Goal: Obtain resource: Download file/media

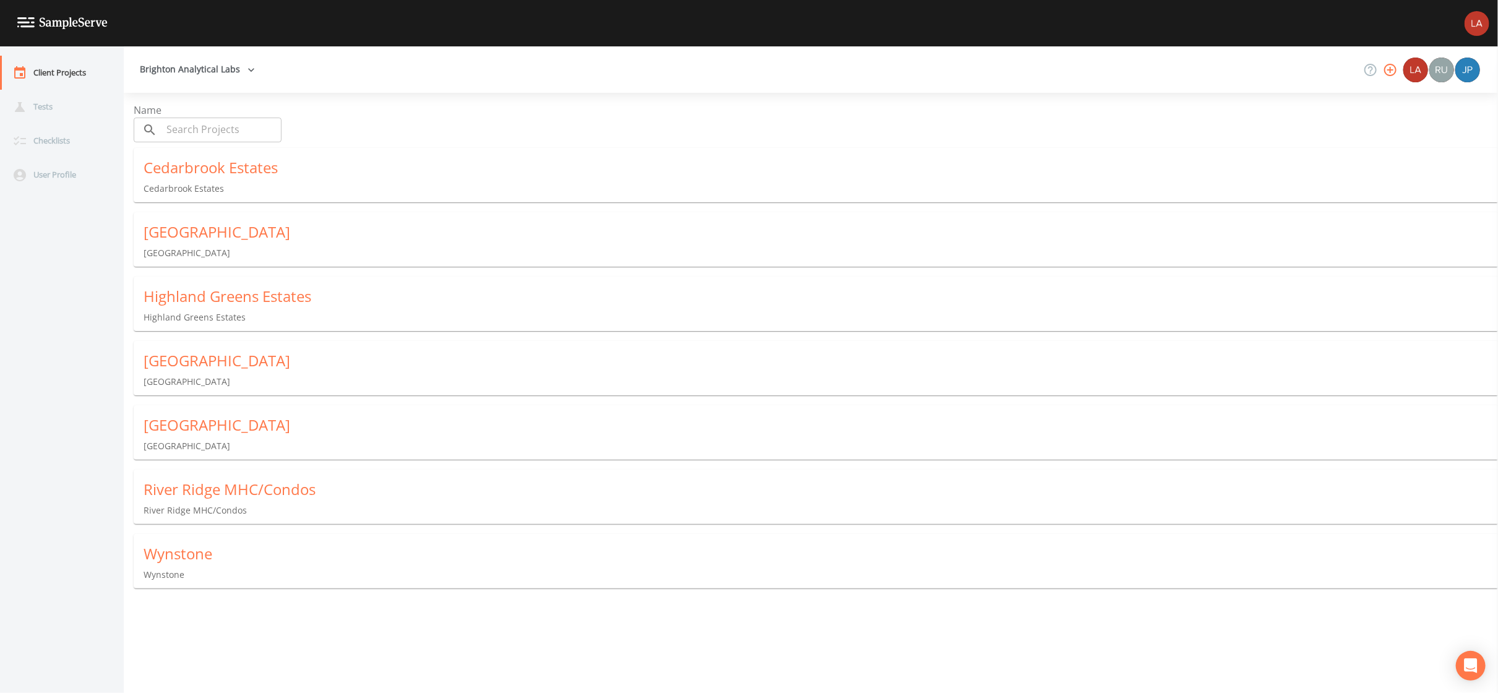
click at [1478, 22] on img at bounding box center [1476, 23] width 25 height 25
click at [1424, 110] on span "Sign out" at bounding box center [1456, 117] width 88 height 15
click at [217, 376] on p "Meadow Lake Estates" at bounding box center [821, 382] width 1354 height 12
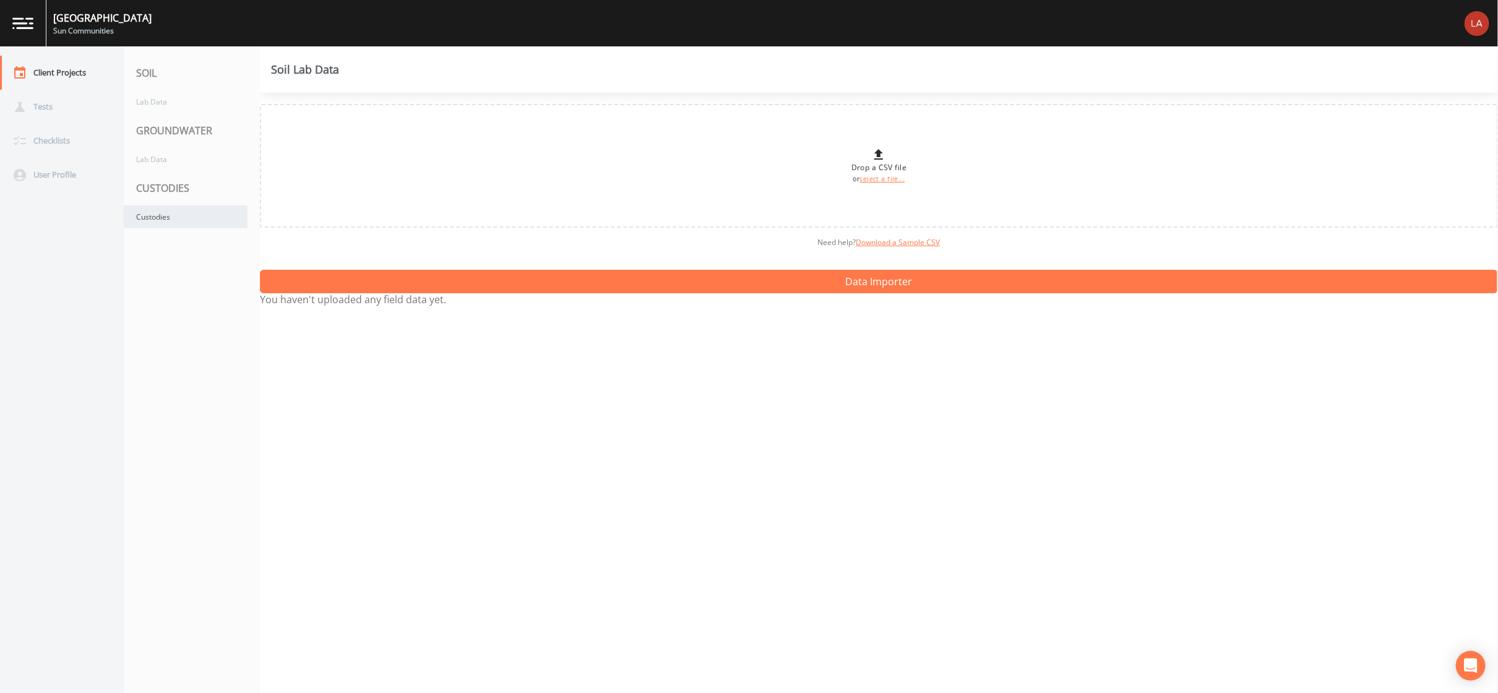
click at [210, 219] on div "Custodies" at bounding box center [186, 216] width 124 height 23
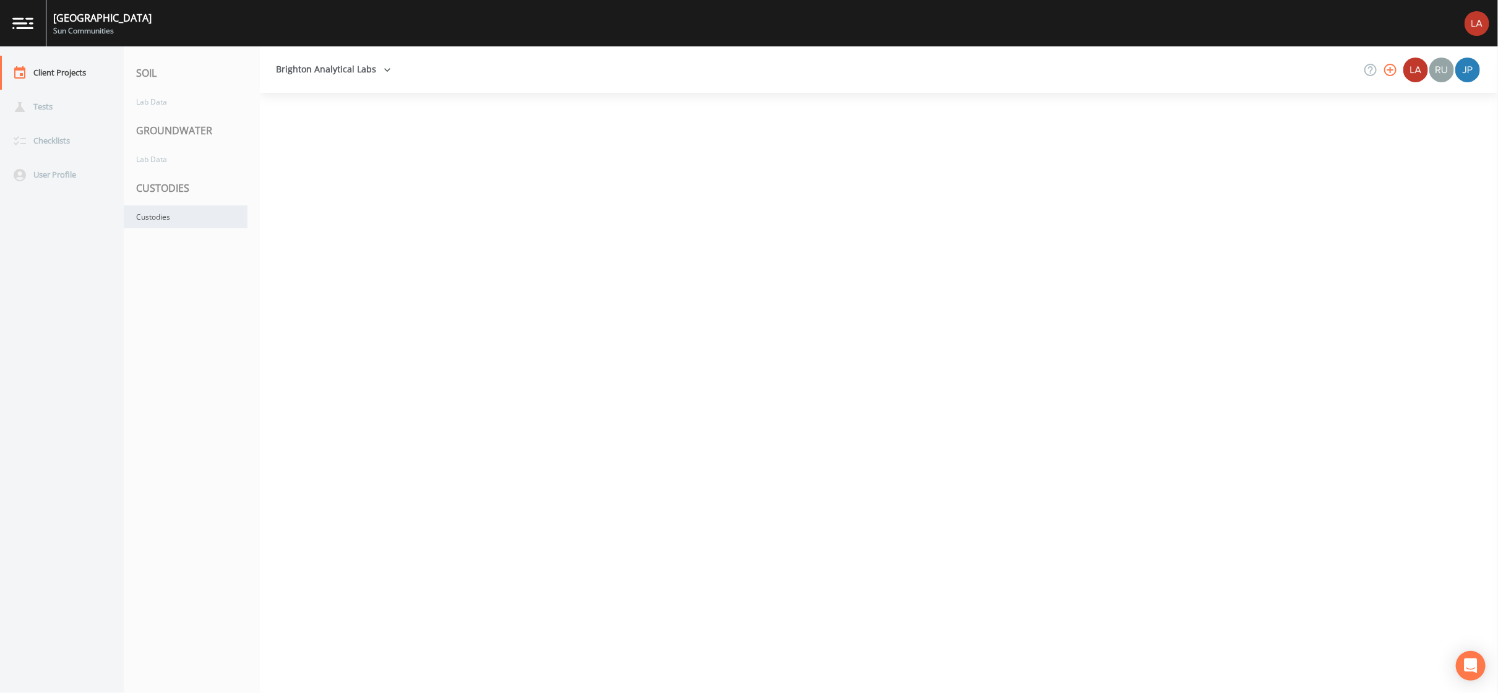
click at [210, 219] on div "Custodies" at bounding box center [186, 216] width 124 height 23
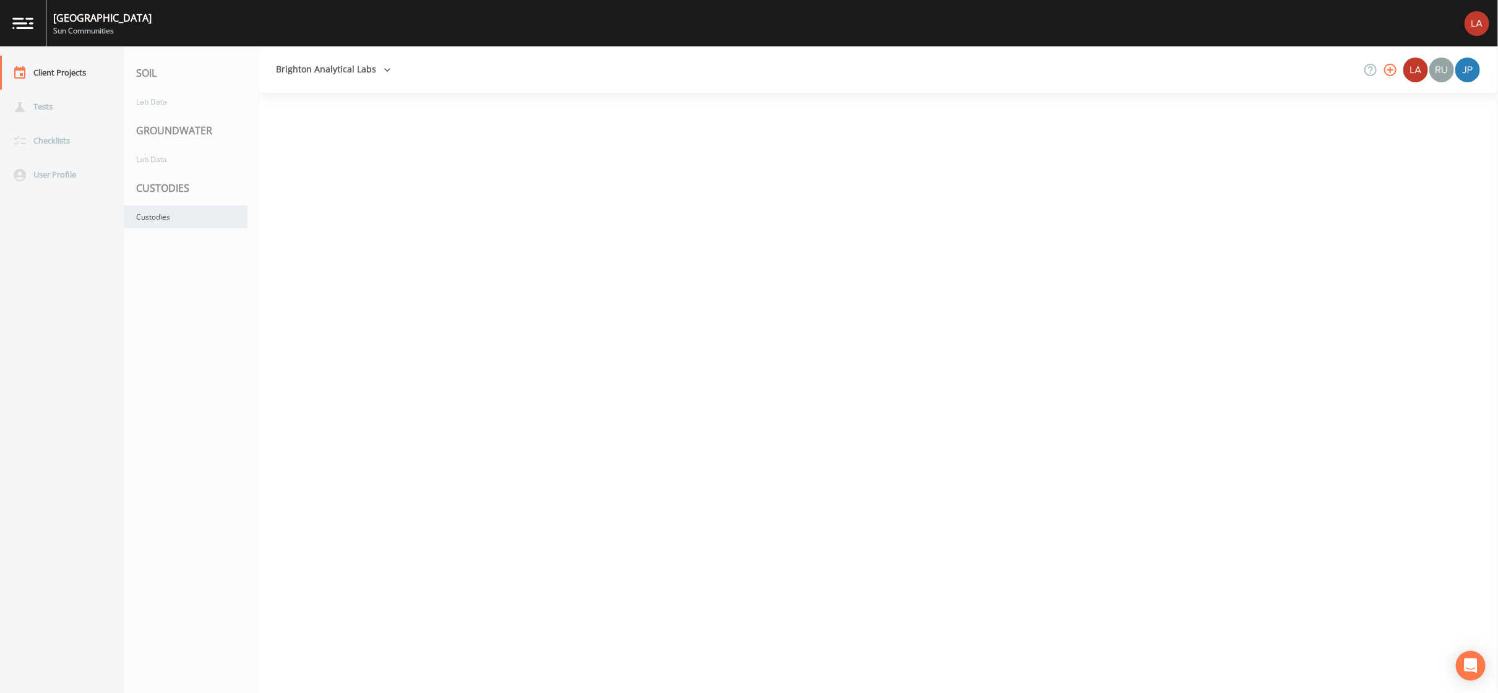
click at [210, 219] on div "Custodies" at bounding box center [186, 216] width 124 height 23
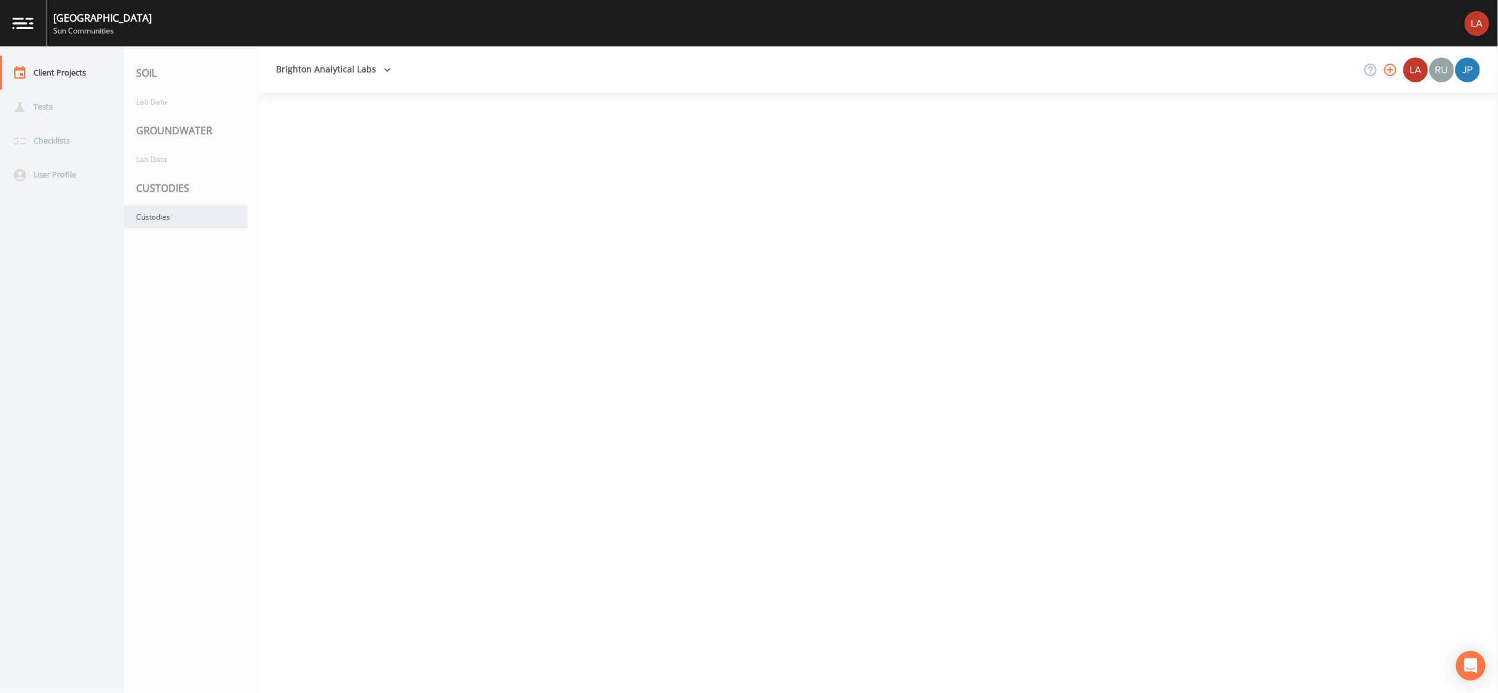
click at [210, 219] on div "Custodies" at bounding box center [186, 216] width 124 height 23
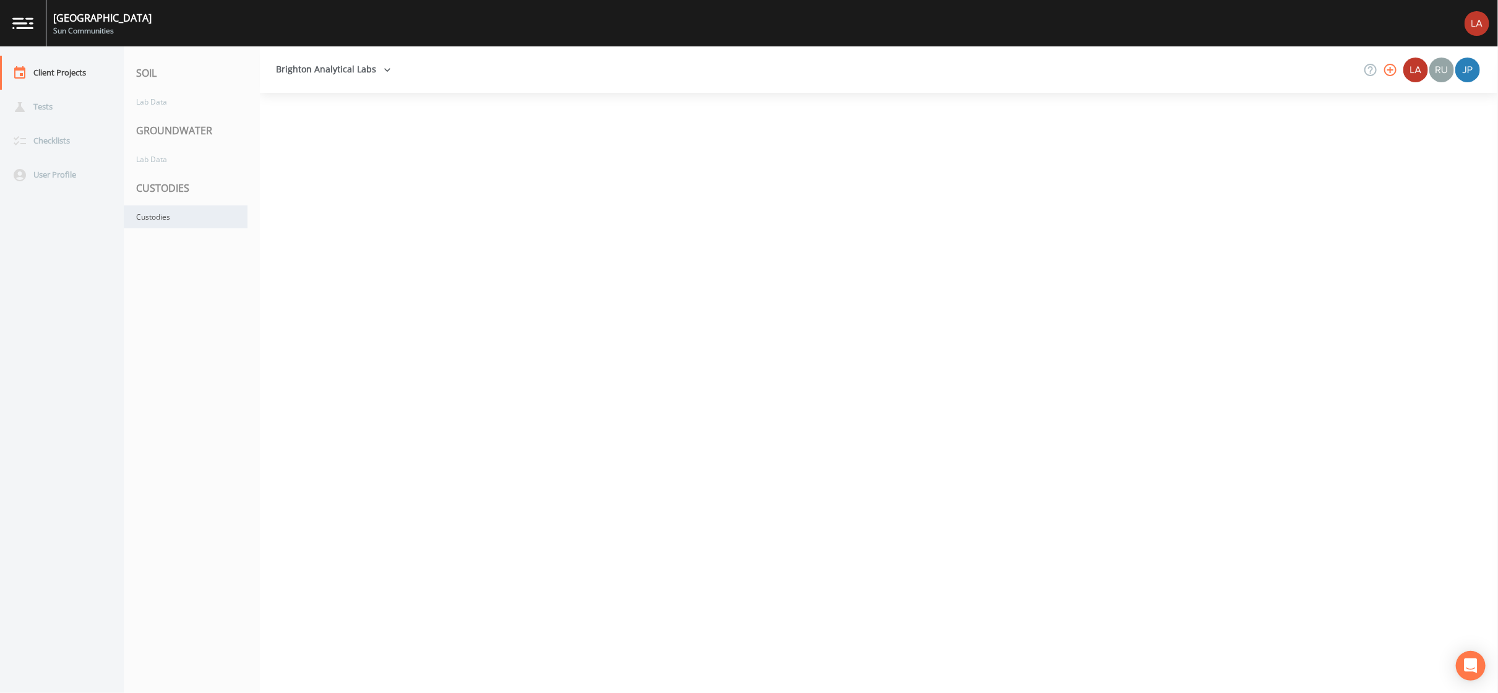
click at [210, 219] on div "Custodies" at bounding box center [186, 216] width 124 height 23
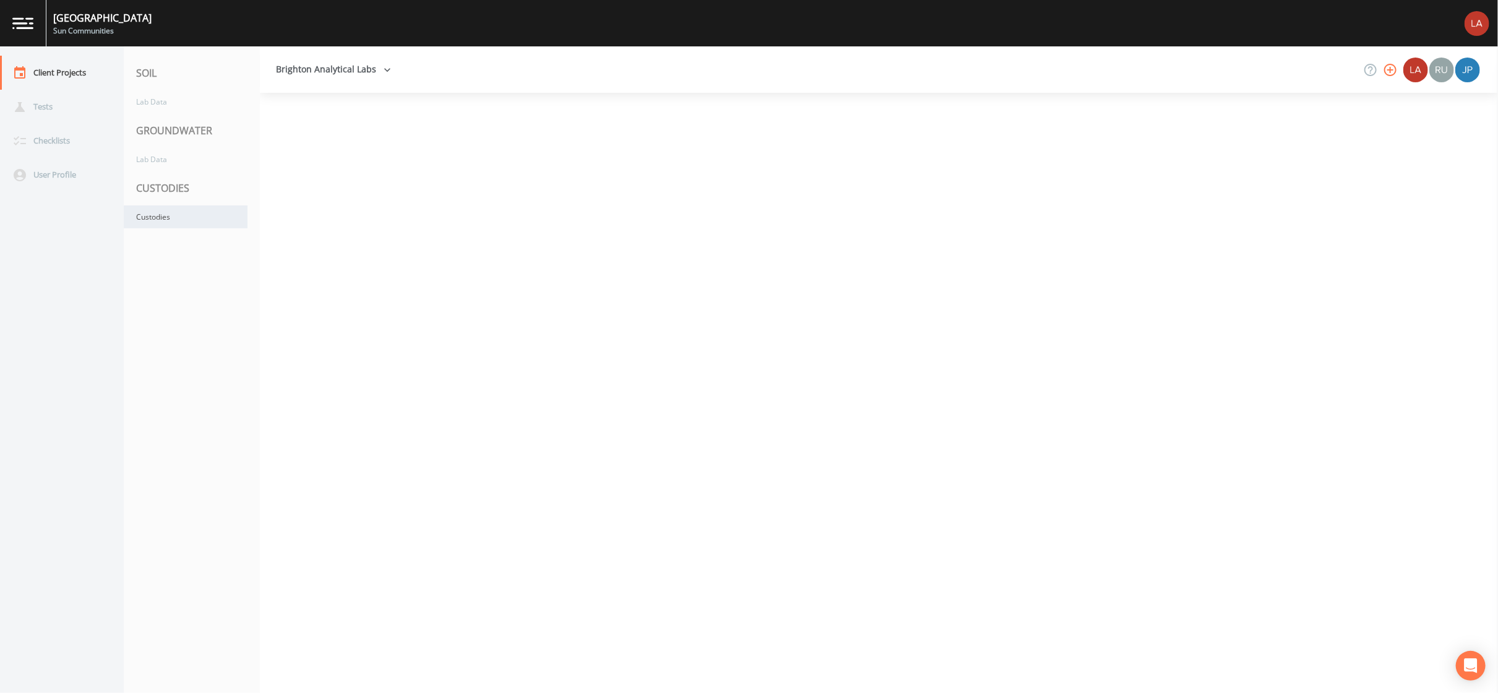
click at [210, 219] on div "Custodies" at bounding box center [186, 216] width 124 height 23
click at [210, 225] on div "Custodies" at bounding box center [186, 216] width 124 height 23
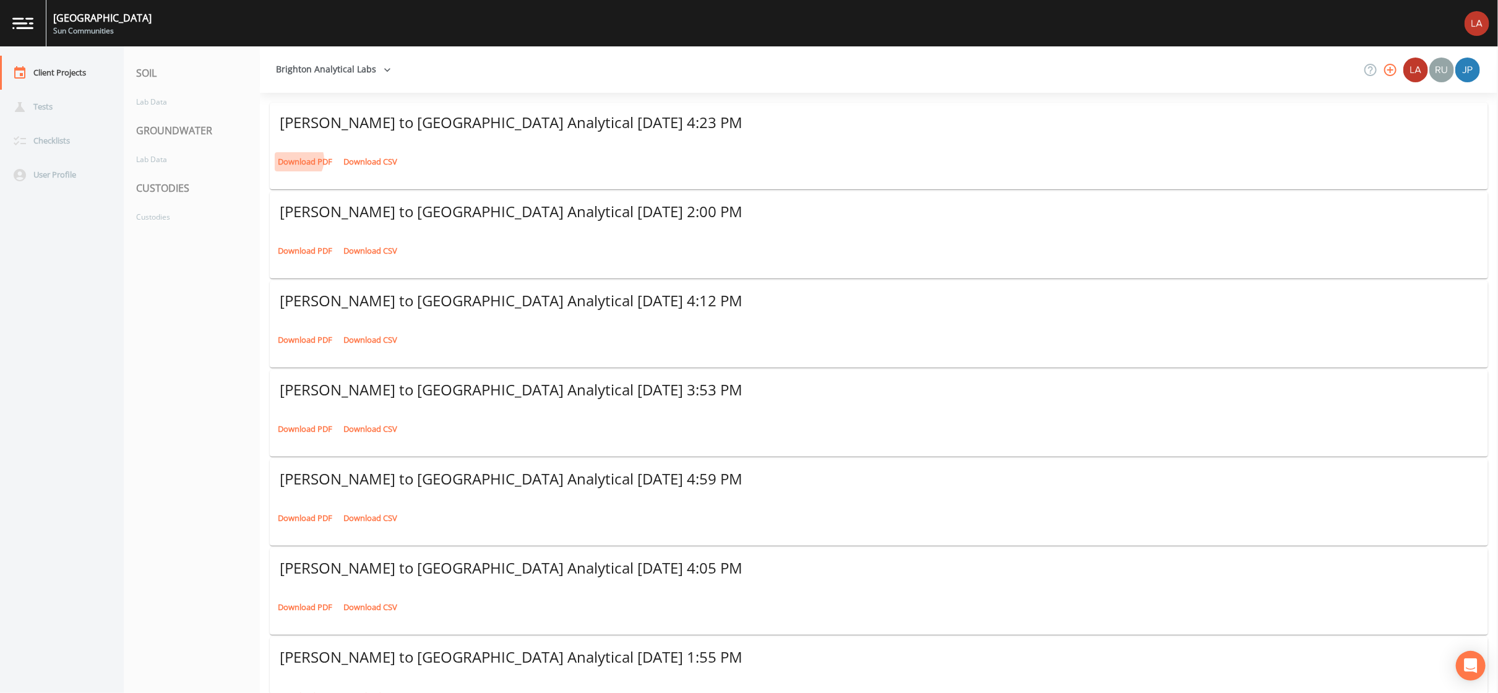
click at [292, 152] on link "Download PDF" at bounding box center [305, 161] width 61 height 19
click at [1478, 28] on img at bounding box center [1476, 23] width 25 height 25
click at [1430, 110] on span "Sign out" at bounding box center [1456, 117] width 88 height 15
